Goal: Information Seeking & Learning: Find specific fact

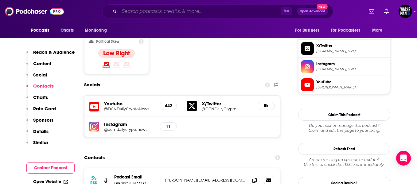
click at [152, 10] on input "Search podcasts, credits, & more..." at bounding box center [199, 11] width 161 height 10
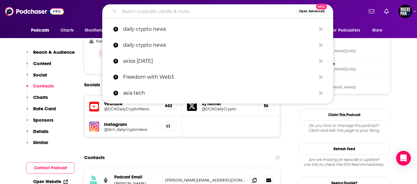
paste input "[PERSON_NAME] in Conversation With"
type input "[PERSON_NAME] in Conversation With"
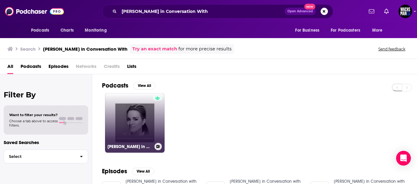
click at [138, 125] on link "[PERSON_NAME] in Conversation with" at bounding box center [135, 123] width 60 height 60
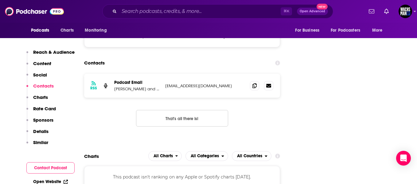
scroll to position [582, 0]
click at [255, 83] on icon at bounding box center [254, 85] width 4 height 5
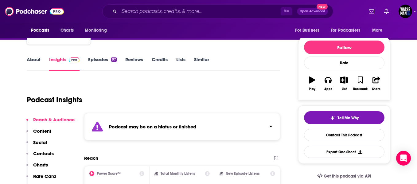
scroll to position [55, 0]
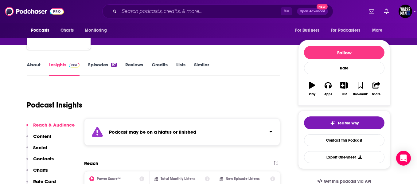
click at [311, 85] on icon "button" at bounding box center [312, 85] width 6 height 7
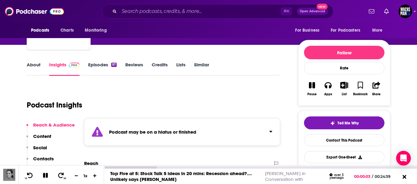
click at [47, 177] on icon at bounding box center [45, 175] width 5 height 5
